Goal: Task Accomplishment & Management: Manage account settings

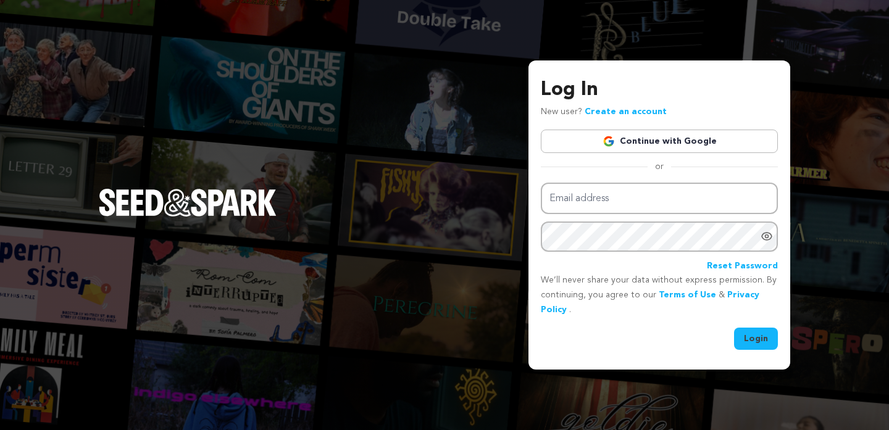
click at [583, 149] on link "Continue with Google" at bounding box center [659, 141] width 237 height 23
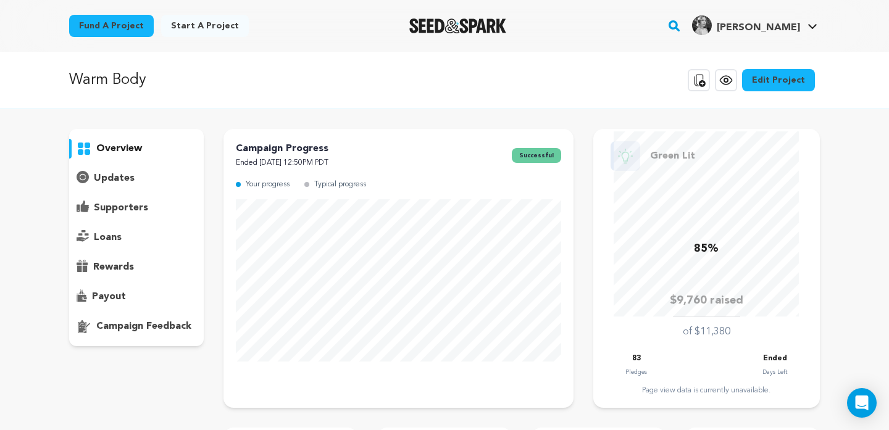
click at [95, 209] on p "supporters" at bounding box center [121, 208] width 54 height 15
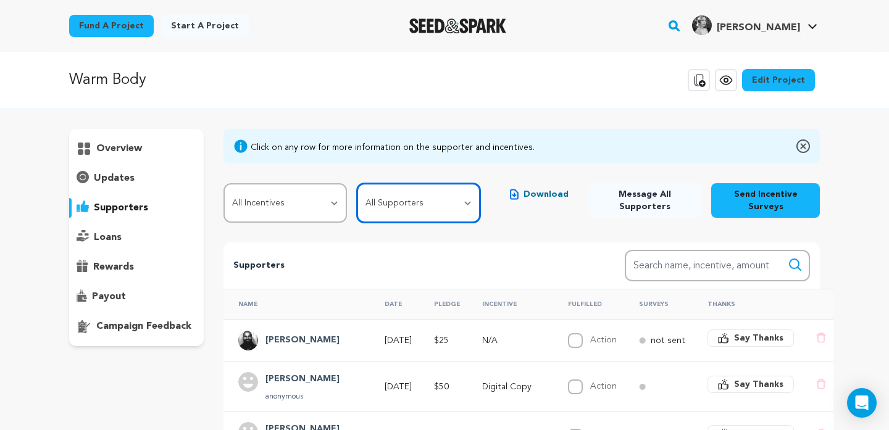
click at [417, 201] on select "All Supporters Survey not sent Survey incomplete Survey complete Incentive not …" at bounding box center [418, 202] width 123 height 39
select select "pledge_incomplete"
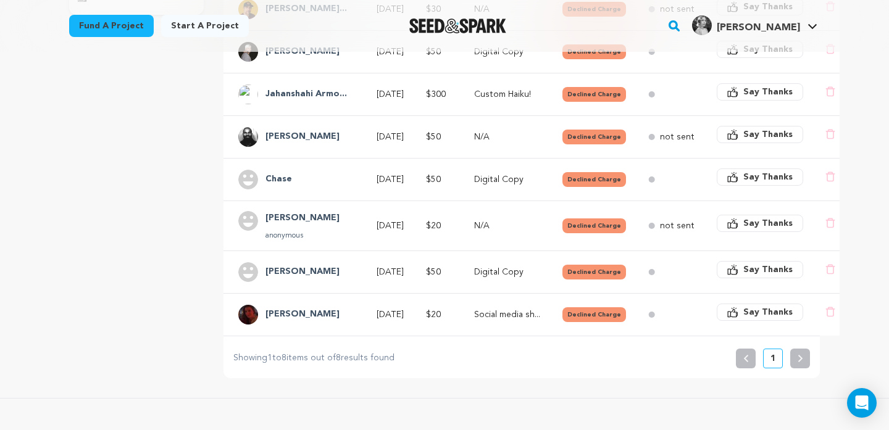
scroll to position [273, 0]
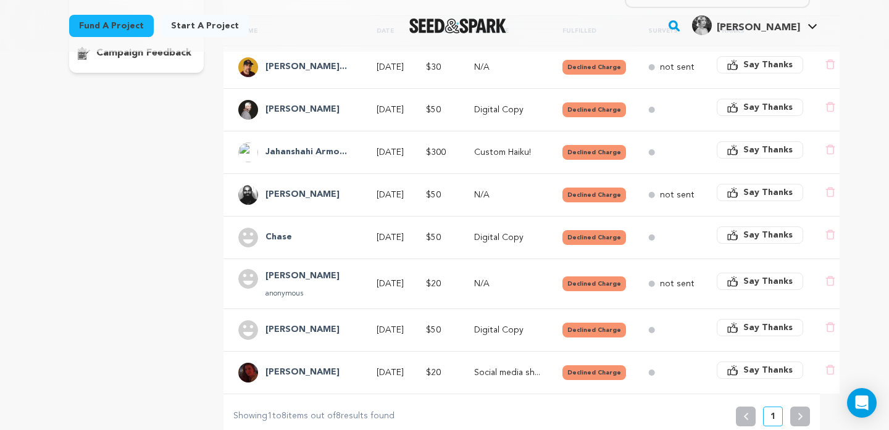
click at [364, 325] on td "[DATE]" at bounding box center [386, 330] width 49 height 43
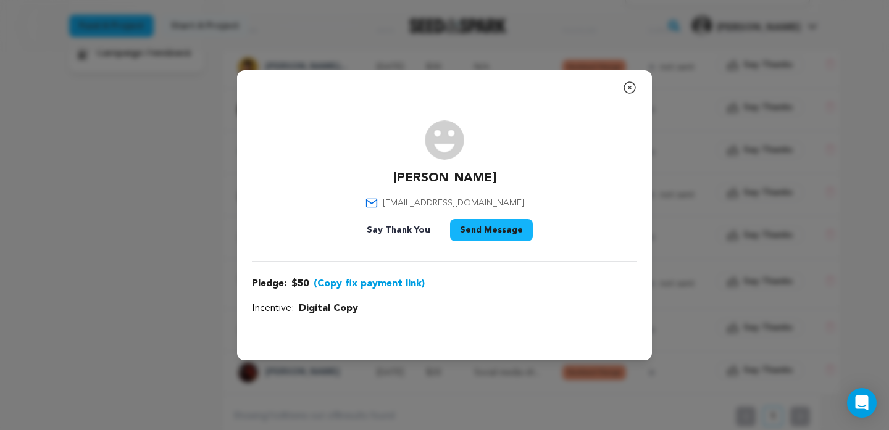
click at [630, 88] on icon "button" at bounding box center [629, 87] width 11 height 11
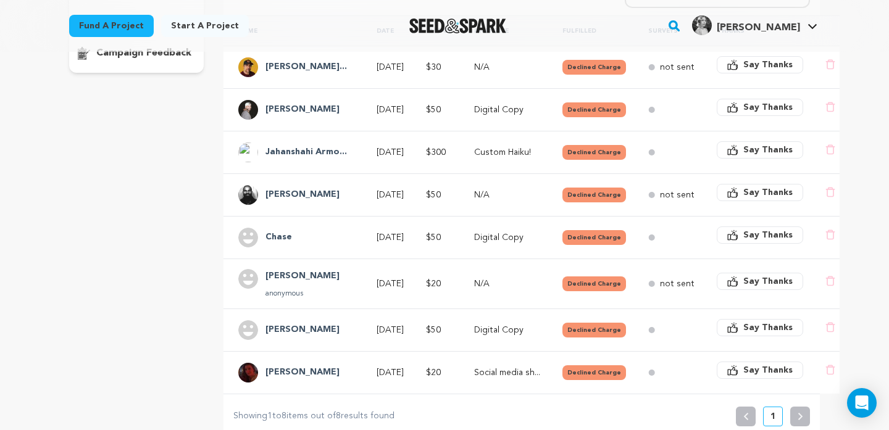
click at [312, 368] on div "[PERSON_NAME]" at bounding box center [296, 373] width 116 height 20
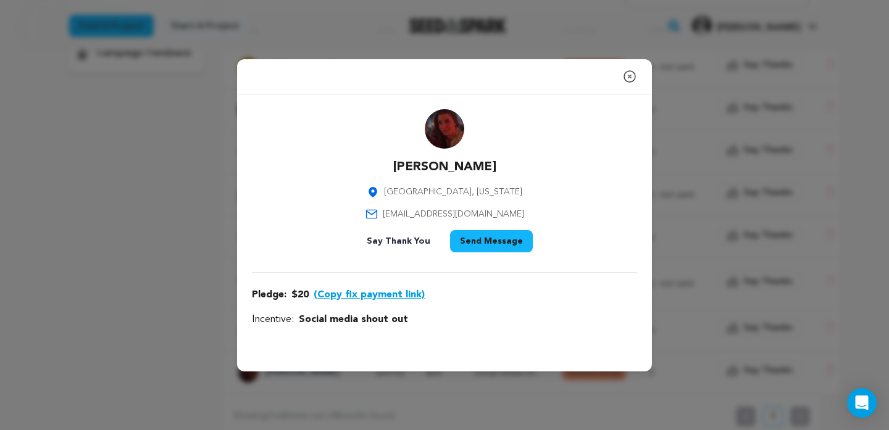
click at [630, 77] on icon "button" at bounding box center [629, 76] width 11 height 11
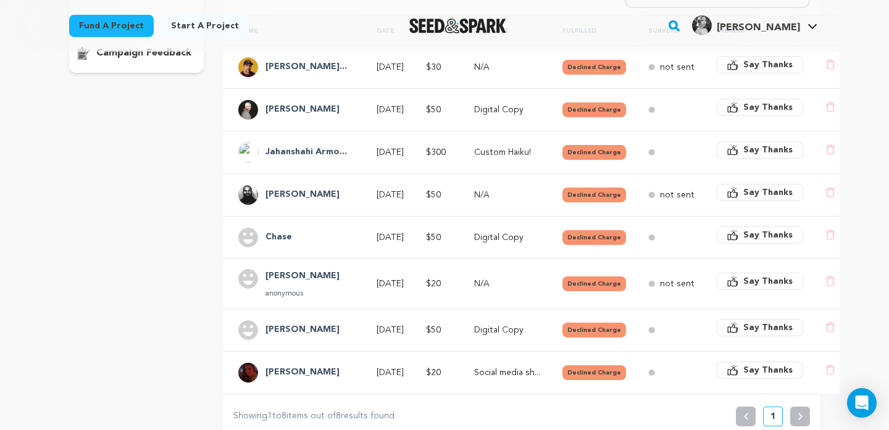
click at [314, 272] on h4 "[PERSON_NAME]" at bounding box center [302, 276] width 74 height 15
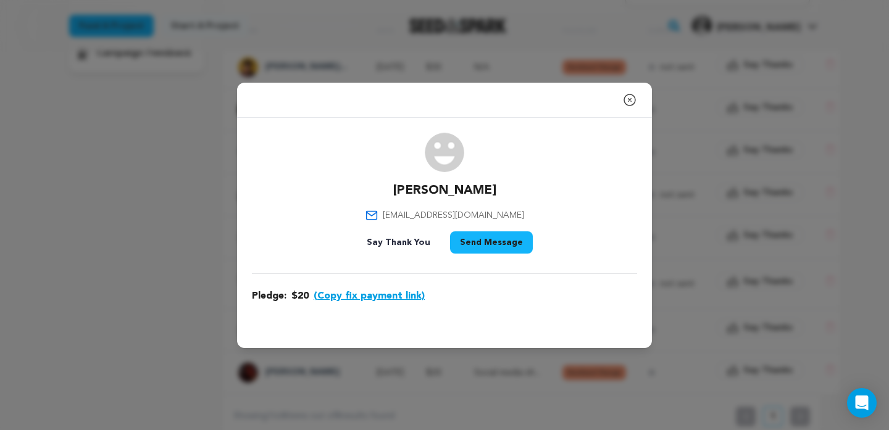
click at [630, 101] on icon "button" at bounding box center [629, 99] width 11 height 11
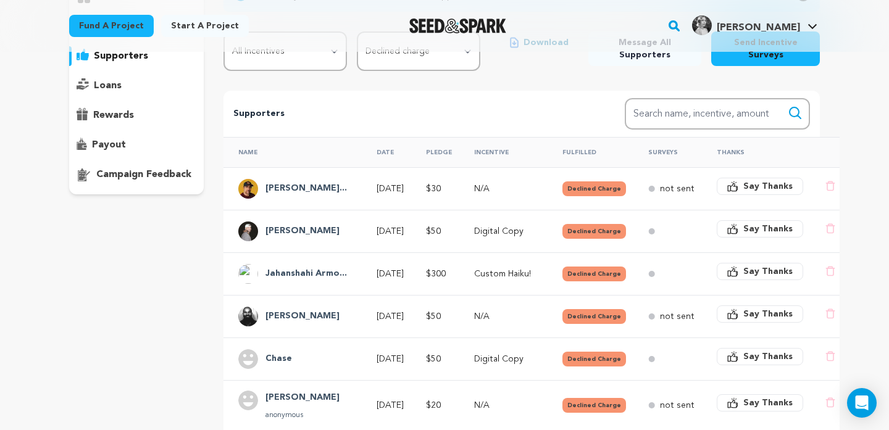
scroll to position [0, 0]
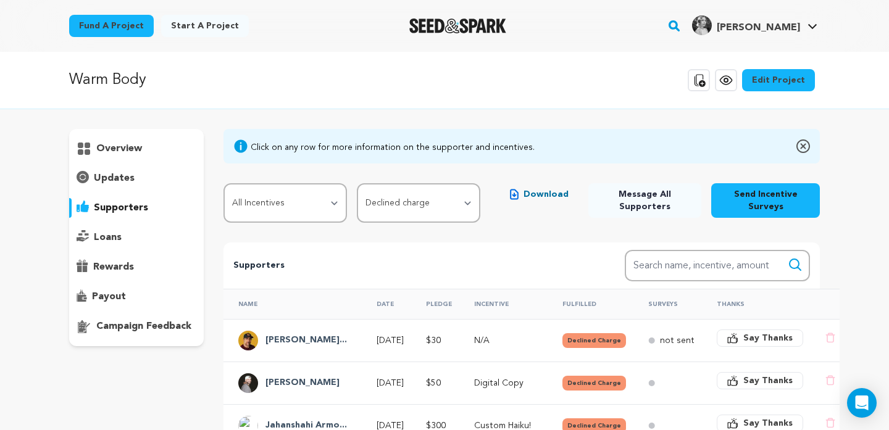
click at [310, 334] on h4 "[PERSON_NAME]..." at bounding box center [305, 340] width 81 height 15
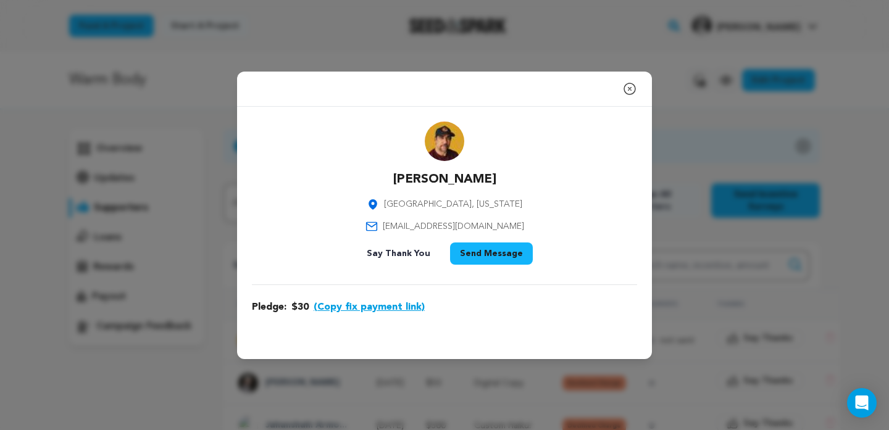
click at [360, 306] on button "(Copy fix payment link)" at bounding box center [369, 307] width 111 height 15
